Goal: Task Accomplishment & Management: Use online tool/utility

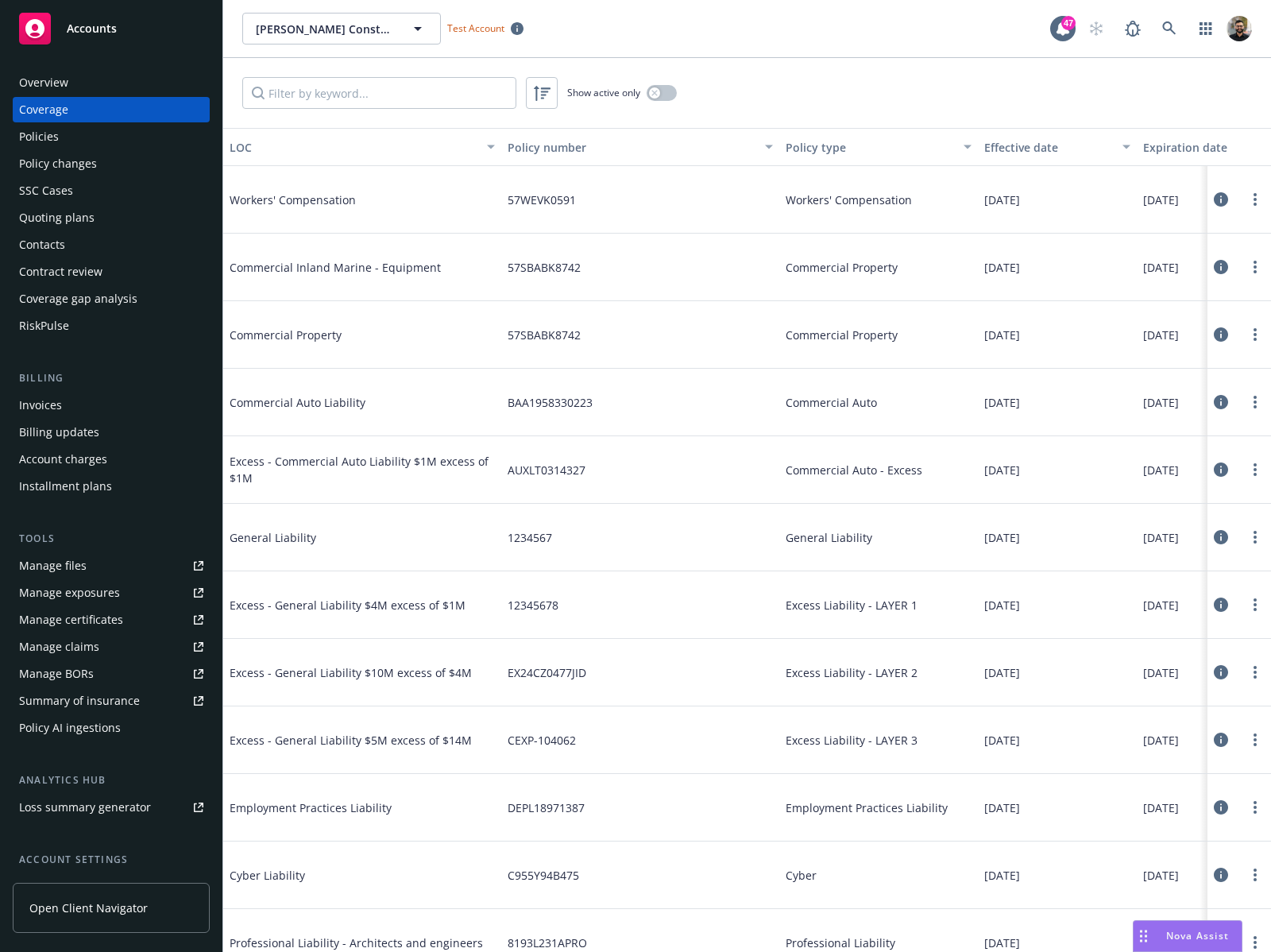
click at [109, 728] on div "Policy AI ingestions" at bounding box center [70, 727] width 102 height 25
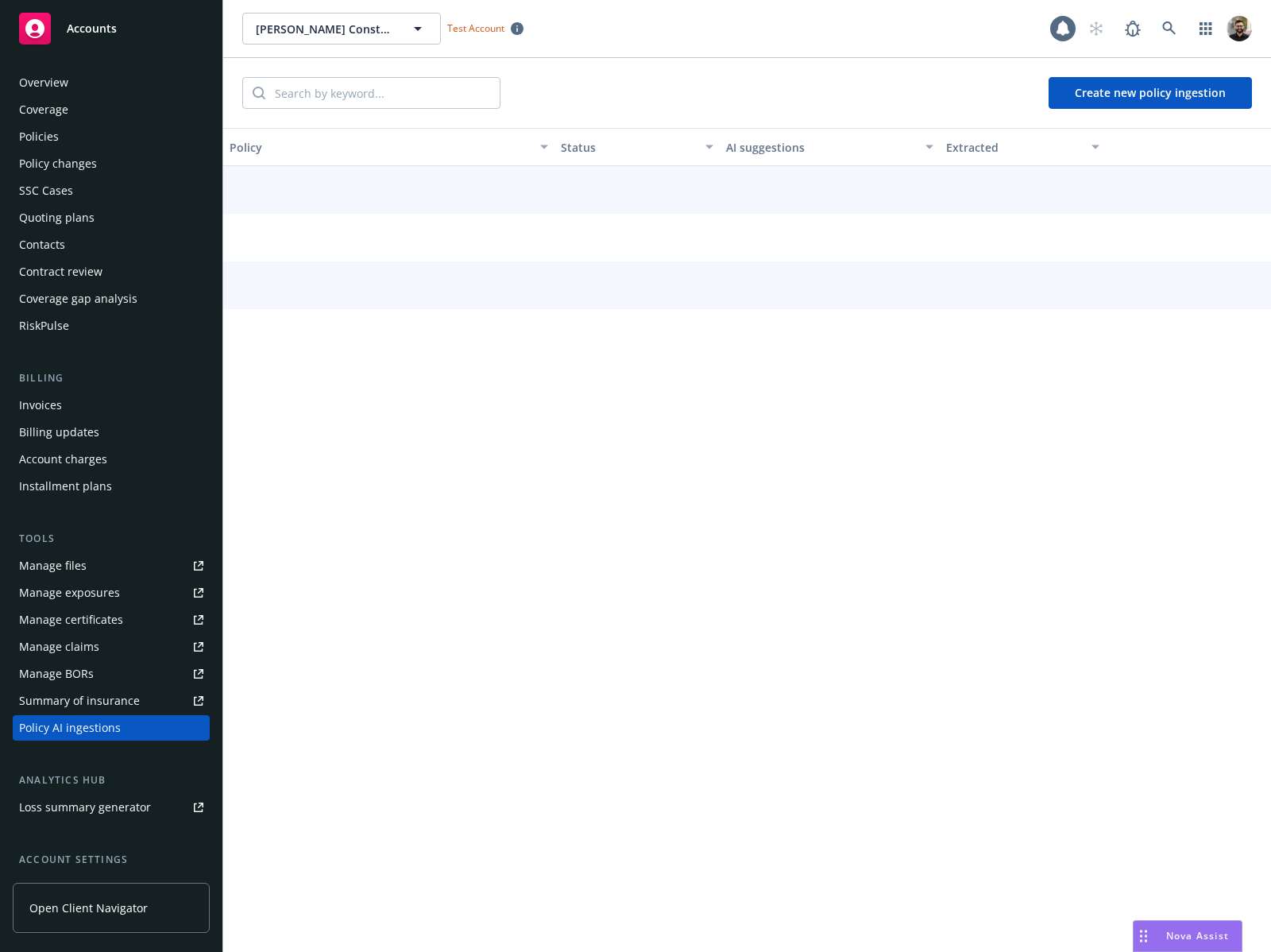
scroll to position [137, 0]
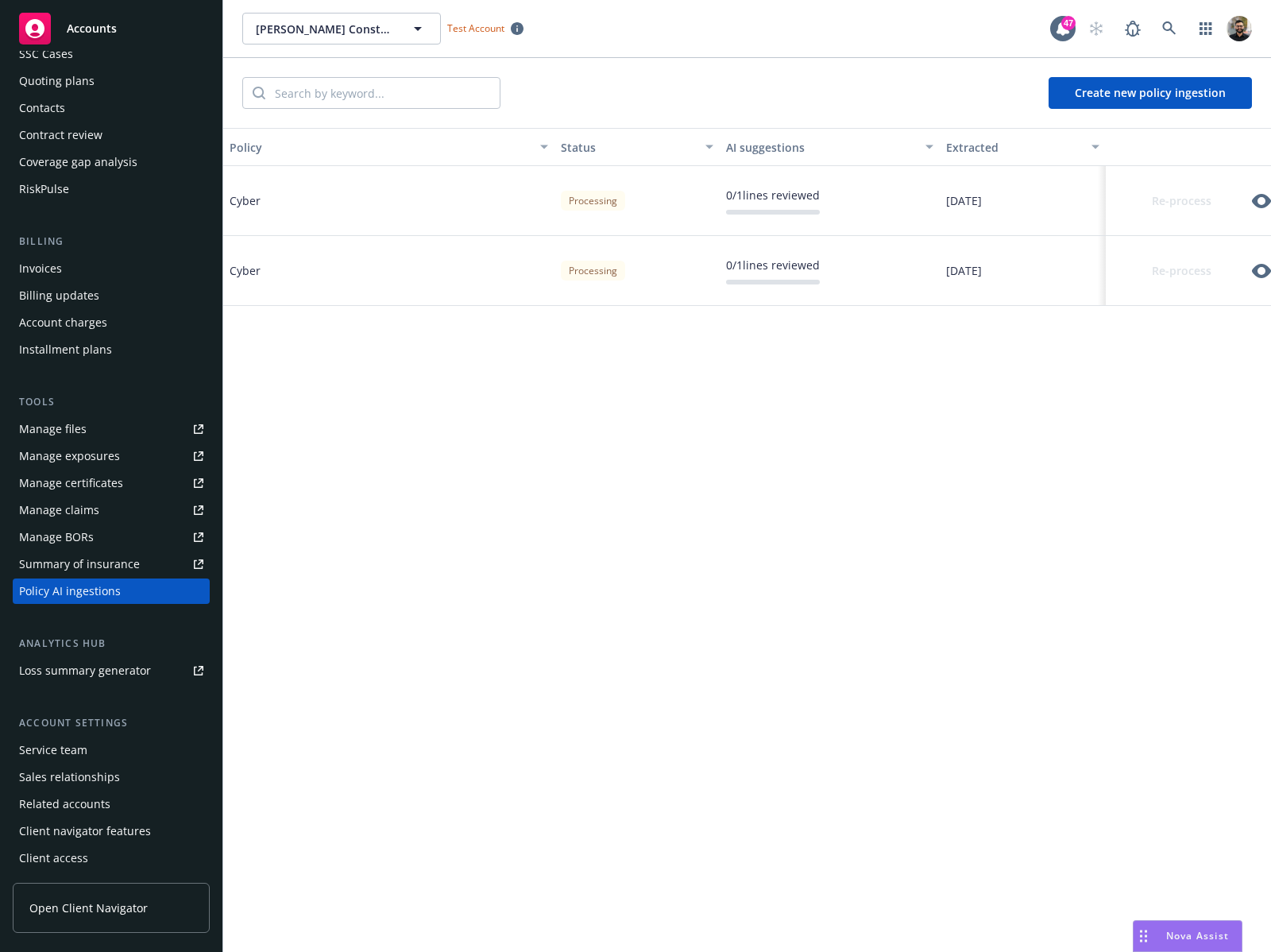
click at [1263, 198] on icon "button" at bounding box center [1262, 201] width 19 height 19
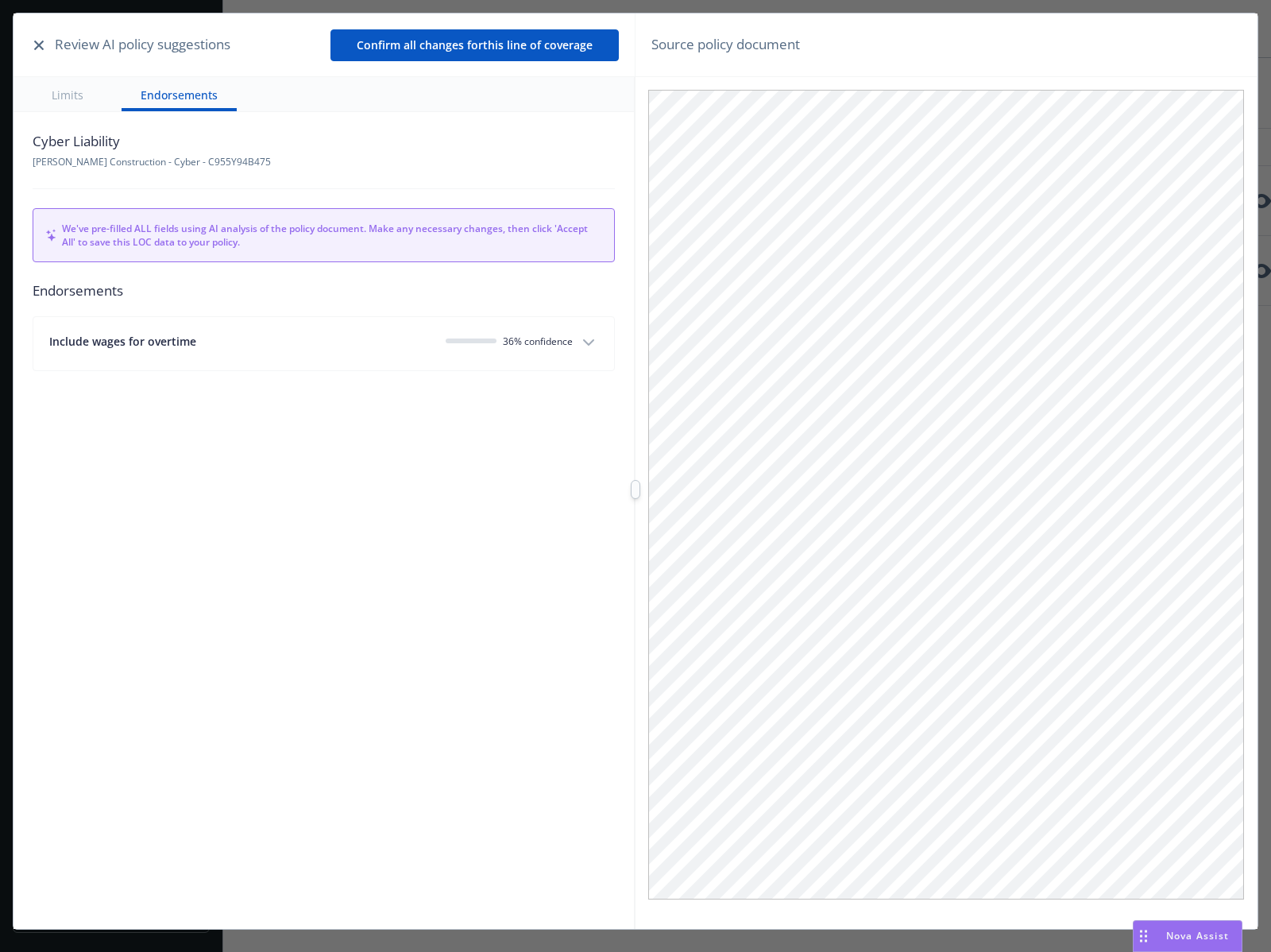
click at [41, 46] on icon "button" at bounding box center [39, 45] width 10 height 10
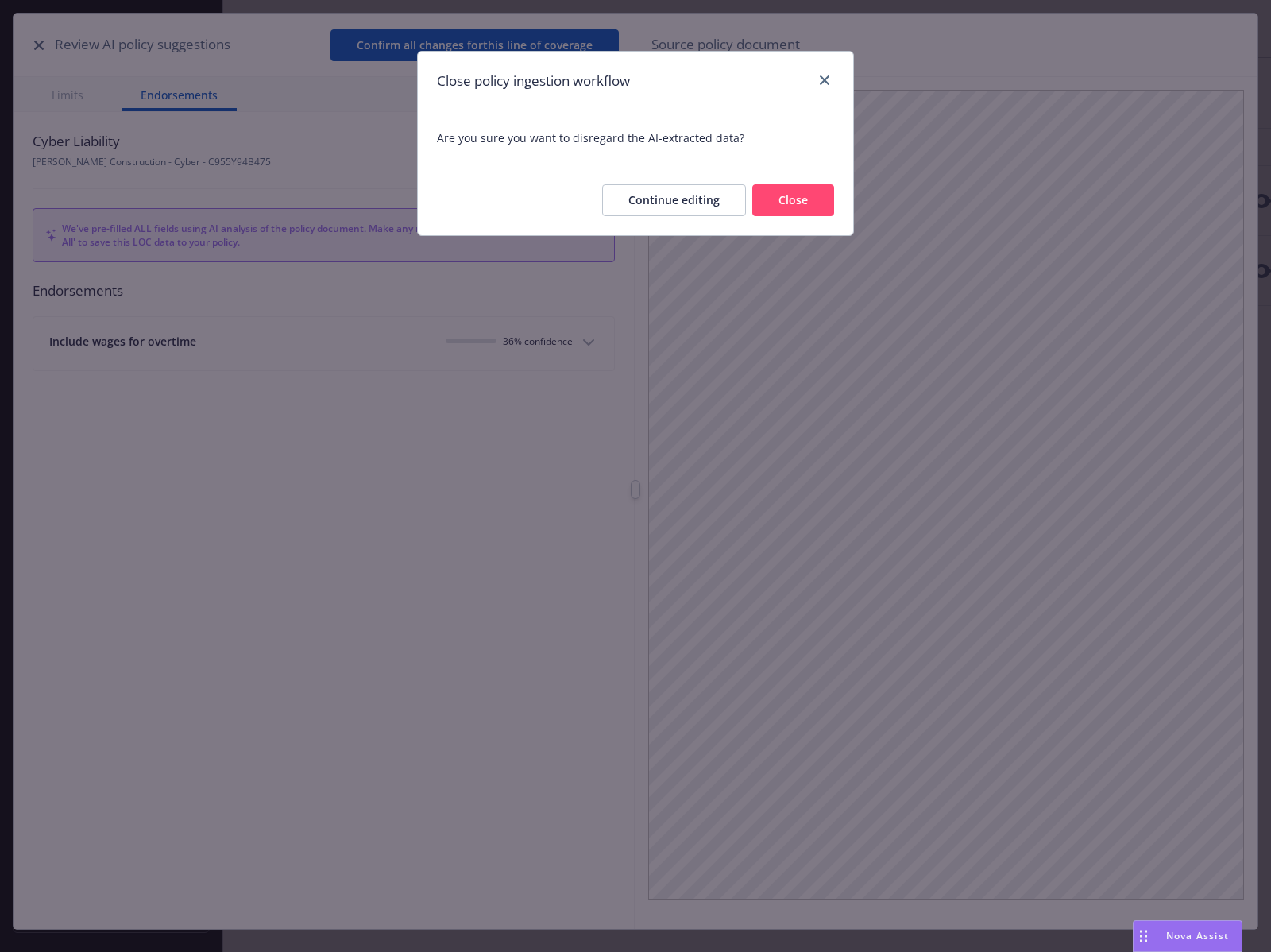
click at [820, 190] on button "Close" at bounding box center [793, 200] width 82 height 32
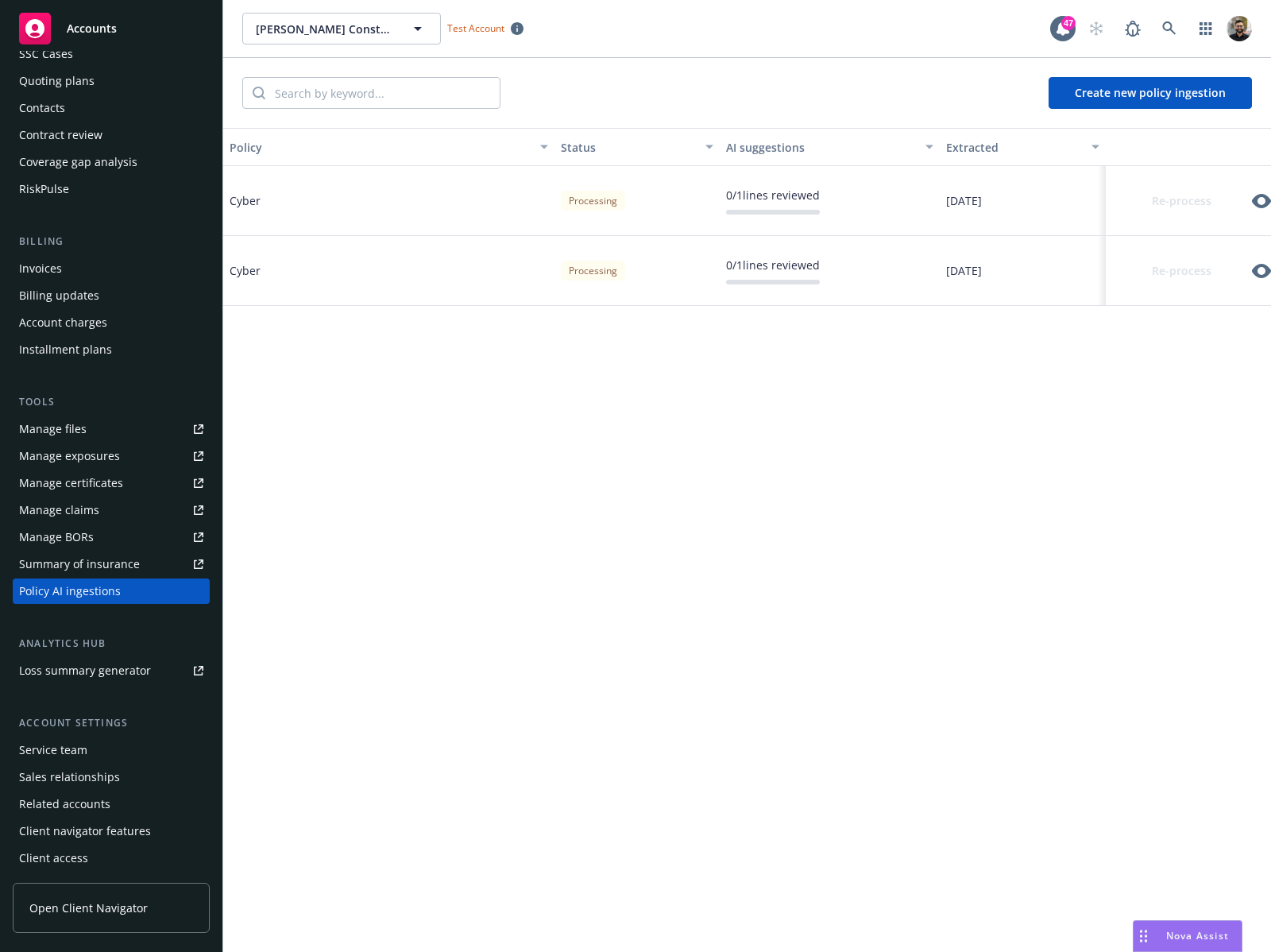
scroll to position [0, 5]
click at [904, 847] on div "Policy Status AI suggestions Extracted Cyber Processing 0 / 1 lines reviewed [D…" at bounding box center [747, 540] width 1048 height 825
